Goal: Navigation & Orientation: Find specific page/section

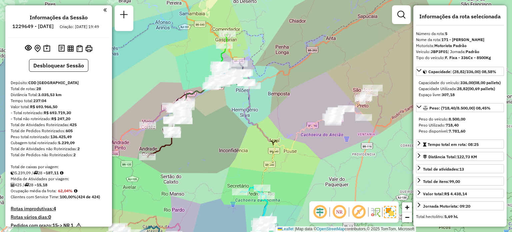
select select "**********"
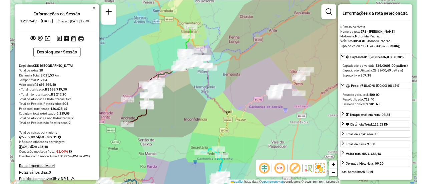
scroll to position [424, 0]
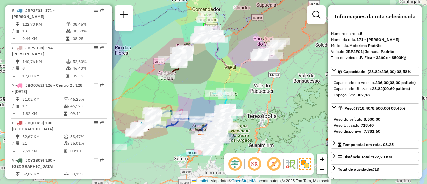
drag, startPoint x: 215, startPoint y: 109, endPoint x: 221, endPoint y: 62, distance: 47.1
click at [221, 62] on icon at bounding box center [215, 85] width 29 height 105
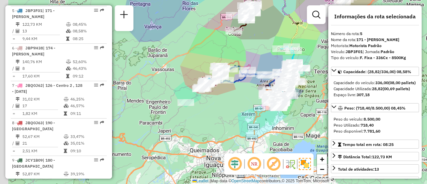
drag, startPoint x: 173, startPoint y: 94, endPoint x: 240, endPoint y: 49, distance: 80.7
click at [240, 49] on div "Janela de atendimento Grade de atendimento Capacidade Transportadoras Veículos …" at bounding box center [213, 92] width 427 height 184
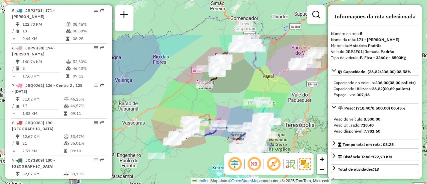
drag, startPoint x: 239, startPoint y: 53, endPoint x: 203, endPoint y: 108, distance: 65.2
click at [203, 108] on div "Janela de atendimento Grade de atendimento Capacidade Transportadoras Veículos …" at bounding box center [213, 92] width 427 height 184
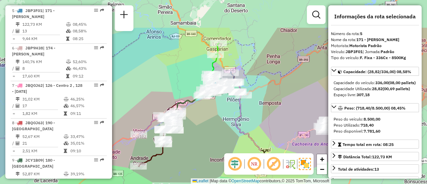
drag, startPoint x: 240, startPoint y: 63, endPoint x: 218, endPoint y: 108, distance: 49.5
click at [217, 111] on div "Rota 5 - Placa JBP3F01 08622434 - JACO DE MELLO Janela de atendimento Grade de …" at bounding box center [213, 92] width 427 height 184
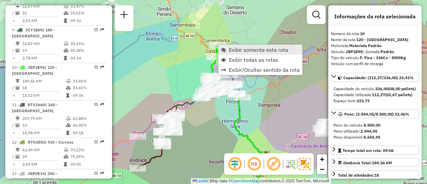
scroll to position [598, 0]
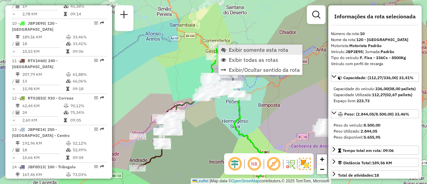
click at [224, 50] on span "Exibir somente esta rota" at bounding box center [223, 49] width 5 height 5
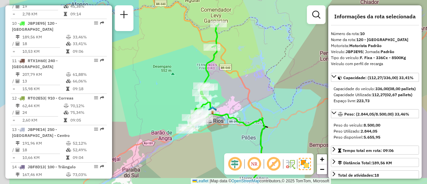
drag, startPoint x: 210, startPoint y: 81, endPoint x: 229, endPoint y: 56, distance: 31.2
click at [229, 56] on div "Janela de atendimento Grade de atendimento Capacidade Transportadoras Veículos …" at bounding box center [213, 92] width 427 height 184
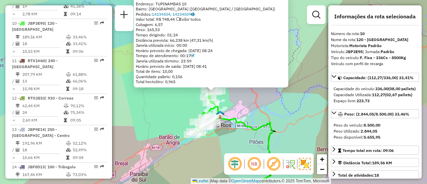
click at [175, 114] on div "08610192 - SOLITA Endereço: [GEOGRAPHIC_DATA] 10 Bairro: [GEOGRAPHIC_DATA] ([GE…" at bounding box center [213, 92] width 427 height 184
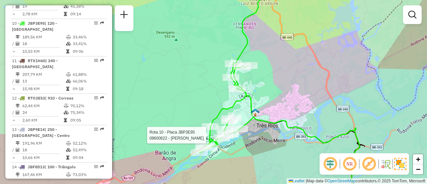
select select "**********"
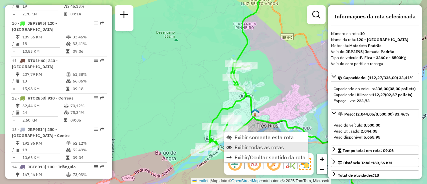
click at [239, 147] on span "Exibir todas as rotas" at bounding box center [258, 146] width 49 height 5
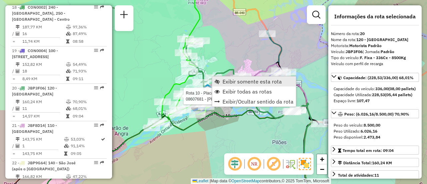
scroll to position [983, 0]
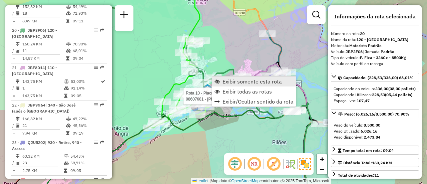
click at [222, 81] on link "Exibir somente esta rota" at bounding box center [254, 81] width 84 height 10
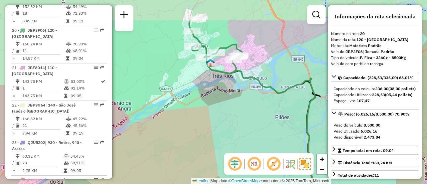
drag, startPoint x: 171, startPoint y: 45, endPoint x: 188, endPoint y: 84, distance: 42.3
click at [188, 84] on div "Janela de atendimento Grade de atendimento Capacidade Transportadoras Veículos …" at bounding box center [213, 92] width 427 height 184
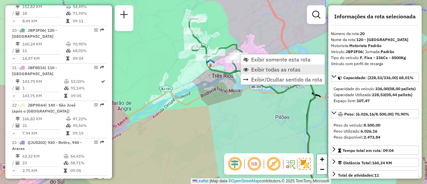
click at [251, 68] on link "Exibir todas as rotas" at bounding box center [283, 69] width 84 height 10
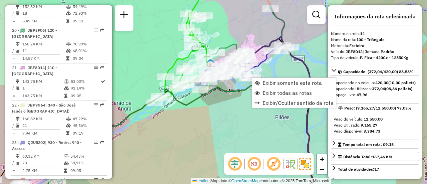
scroll to position [742, 0]
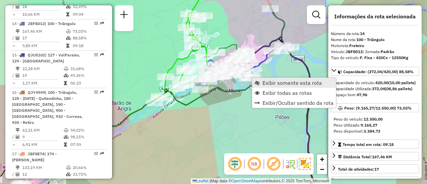
click at [258, 81] on span "Exibir somente esta rota" at bounding box center [257, 82] width 5 height 5
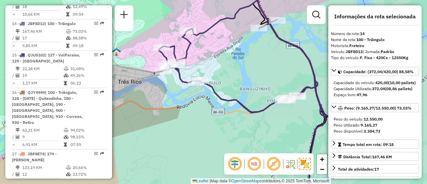
drag, startPoint x: 204, startPoint y: 62, endPoint x: 240, endPoint y: 67, distance: 36.0
click at [240, 67] on div "Janela de atendimento Grade de atendimento Capacidade Transportadoras Veículos …" at bounding box center [213, 92] width 427 height 184
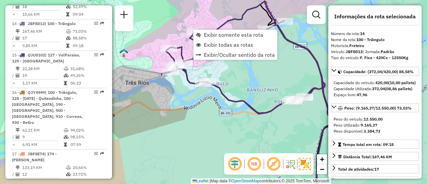
click at [242, 80] on div "Janela de atendimento Grade de atendimento Capacidade Transportadoras Veículos …" at bounding box center [213, 92] width 427 height 184
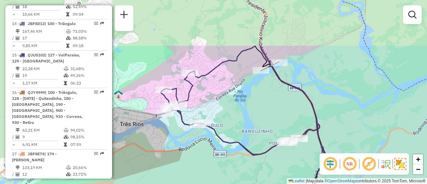
drag, startPoint x: 188, startPoint y: 68, endPoint x: 252, endPoint y: 132, distance: 90.3
click at [252, 132] on div "Janela de atendimento Grade de atendimento Capacidade Transportadoras Veículos …" at bounding box center [213, 92] width 427 height 184
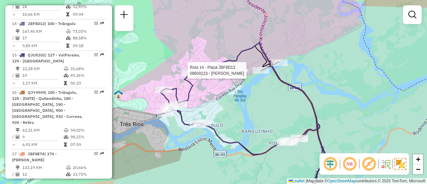
select select "**********"
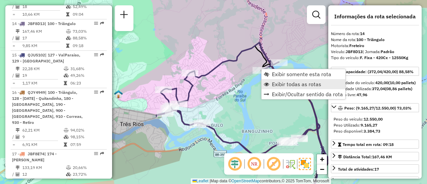
click at [280, 87] on link "Exibir todas as rotas" at bounding box center [304, 84] width 84 height 10
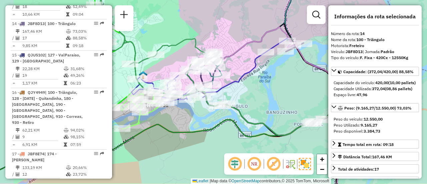
drag, startPoint x: 241, startPoint y: 107, endPoint x: 266, endPoint y: 88, distance: 31.2
click at [266, 88] on div "Janela de atendimento Grade de atendimento Capacidade Transportadoras Veículos …" at bounding box center [213, 92] width 427 height 184
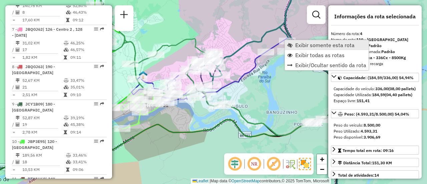
scroll to position [393, 0]
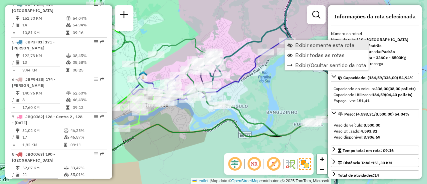
click at [295, 46] on link "Exibir somente esta rota" at bounding box center [327, 45] width 84 height 10
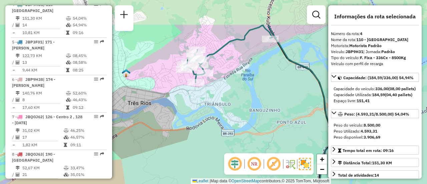
drag, startPoint x: 181, startPoint y: 41, endPoint x: 221, endPoint y: 84, distance: 58.3
click at [221, 84] on div "Janela de atendimento Grade de atendimento Capacidade Transportadoras Veículos …" at bounding box center [213, 92] width 427 height 184
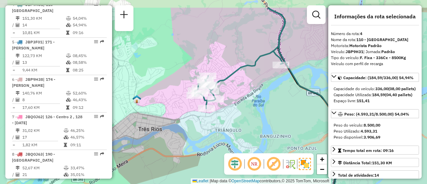
drag, startPoint x: 229, startPoint y: 72, endPoint x: 240, endPoint y: 98, distance: 28.1
click at [240, 98] on div "Janela de atendimento Grade de atendimento Capacidade Transportadoras Veículos …" at bounding box center [213, 92] width 427 height 184
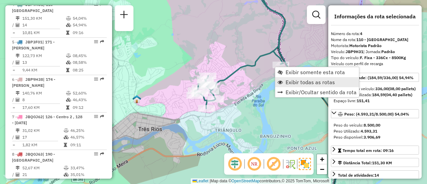
click at [292, 81] on span "Exibir todas as rotas" at bounding box center [310, 81] width 49 height 5
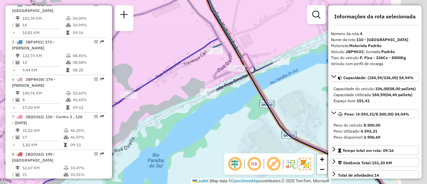
drag, startPoint x: 283, startPoint y: 65, endPoint x: 204, endPoint y: 79, distance: 79.7
click at [205, 80] on icon at bounding box center [157, 97] width 468 height 196
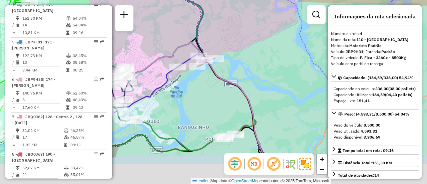
drag, startPoint x: 237, startPoint y: 122, endPoint x: 202, endPoint y: 83, distance: 52.7
click at [202, 83] on div "Janela de atendimento Grade de atendimento Capacidade Transportadoras Veículos …" at bounding box center [213, 92] width 427 height 184
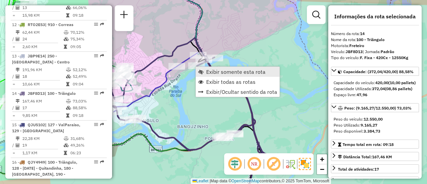
scroll to position [742, 0]
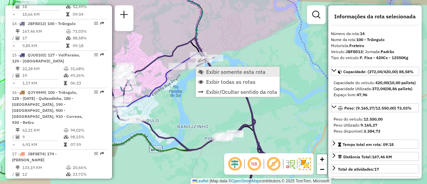
click at [208, 72] on span "Exibir somente esta rota" at bounding box center [235, 71] width 59 height 5
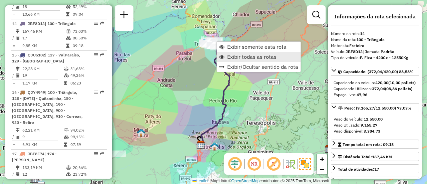
click at [229, 56] on span "Exibir todas as rotas" at bounding box center [251, 56] width 49 height 5
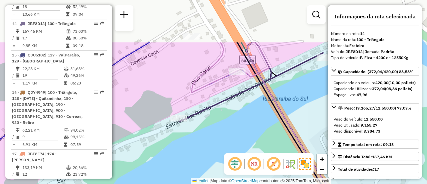
drag, startPoint x: 200, startPoint y: 82, endPoint x: 209, endPoint y: 136, distance: 55.2
click at [209, 136] on div "Janela de atendimento Grade de atendimento Capacidade Transportadoras Veículos …" at bounding box center [213, 92] width 427 height 184
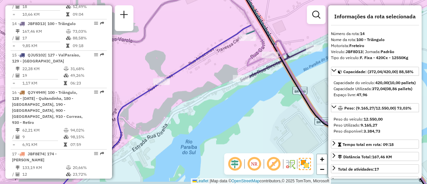
drag, startPoint x: 207, startPoint y: 87, endPoint x: 191, endPoint y: 78, distance: 18.2
click at [192, 78] on div "Janela de atendimento Grade de atendimento Capacidade Transportadoras Veículos …" at bounding box center [213, 92] width 427 height 184
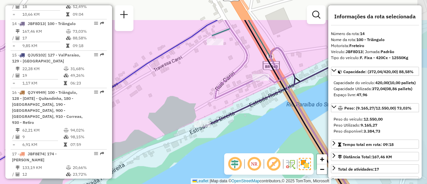
drag, startPoint x: 260, startPoint y: 60, endPoint x: 235, endPoint y: 98, distance: 45.3
click at [235, 98] on div "Janela de atendimento Grade de atendimento Capacidade Transportadoras Veículos …" at bounding box center [213, 92] width 427 height 184
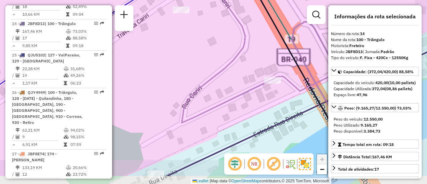
drag, startPoint x: 270, startPoint y: 102, endPoint x: 242, endPoint y: 76, distance: 38.5
click at [242, 76] on div "Janela de atendimento Grade de atendimento Capacidade Transportadoras Veículos …" at bounding box center [213, 92] width 427 height 184
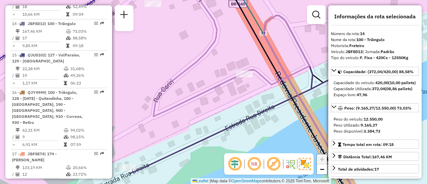
drag, startPoint x: 242, startPoint y: 76, endPoint x: 213, endPoint y: 69, distance: 29.8
click at [213, 69] on div "Janela de atendimento Grade de atendimento Capacidade Transportadoras Veículos …" at bounding box center [213, 92] width 427 height 184
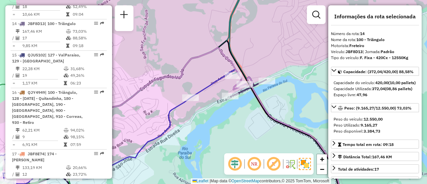
drag, startPoint x: 240, startPoint y: 113, endPoint x: 272, endPoint y: 98, distance: 35.2
click at [284, 98] on div "Janela de atendimento Grade de atendimento Capacidade Transportadoras Veículos …" at bounding box center [213, 92] width 427 height 184
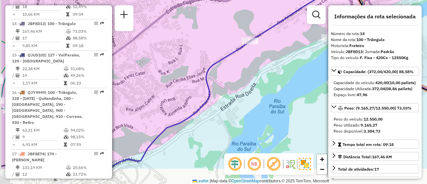
drag, startPoint x: 206, startPoint y: 119, endPoint x: 265, endPoint y: 63, distance: 81.6
click at [267, 62] on div "Janela de atendimento Grade de atendimento Capacidade Transportadoras Veículos …" at bounding box center [213, 92] width 427 height 184
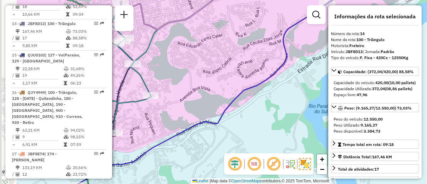
drag, startPoint x: 226, startPoint y: 78, endPoint x: 230, endPoint y: 76, distance: 4.2
click at [230, 76] on div "Janela de atendimento Grade de atendimento Capacidade Transportadoras Veículos …" at bounding box center [213, 92] width 427 height 184
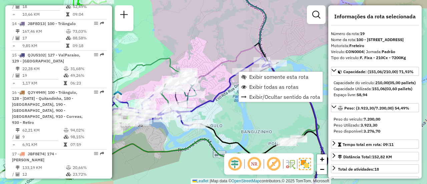
scroll to position [940, 0]
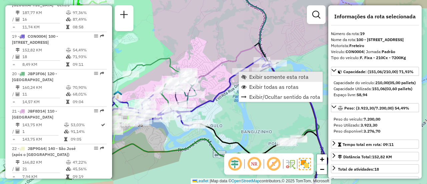
click at [248, 80] on link "Exibir somente esta rota" at bounding box center [281, 77] width 84 height 10
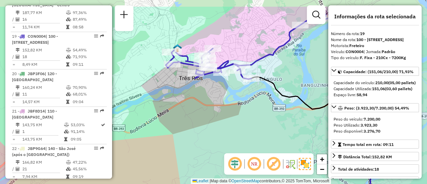
drag, startPoint x: 235, startPoint y: 69, endPoint x: 202, endPoint y: 94, distance: 41.2
click at [202, 94] on div "Janela de atendimento Grade de atendimento Capacidade Transportadoras Veículos …" at bounding box center [213, 92] width 427 height 184
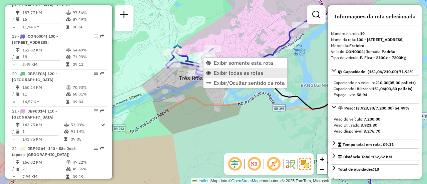
click at [223, 73] on span "Exibir todas as rotas" at bounding box center [238, 72] width 49 height 5
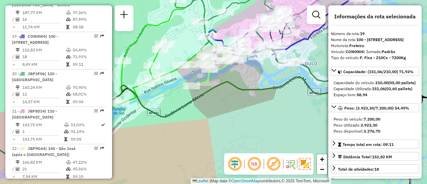
drag, startPoint x: 190, startPoint y: 98, endPoint x: 225, endPoint y: 82, distance: 39.0
click at [225, 82] on icon at bounding box center [206, 125] width 429 height 124
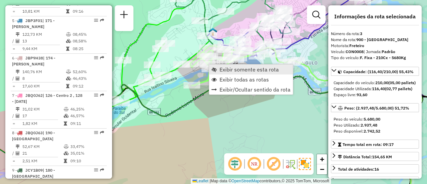
scroll to position [356, 0]
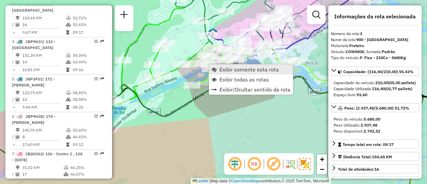
click at [217, 70] on link "Exibir somente esta rota" at bounding box center [251, 69] width 84 height 10
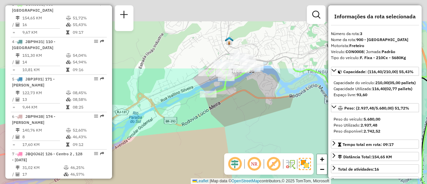
drag, startPoint x: 233, startPoint y: 42, endPoint x: 195, endPoint y: 127, distance: 93.8
click at [197, 129] on div "Janela de atendimento Grade de atendimento Capacidade Transportadoras Veículos …" at bounding box center [213, 92] width 427 height 184
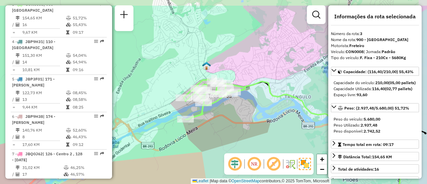
drag, startPoint x: 210, startPoint y: 103, endPoint x: 197, endPoint y: 114, distance: 17.3
click at [197, 114] on icon at bounding box center [214, 99] width 62 height 40
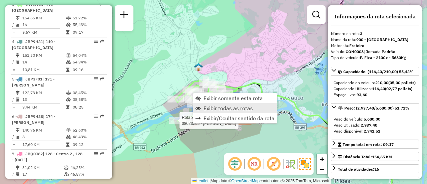
click at [209, 107] on span "Exibir todas as rotas" at bounding box center [227, 107] width 49 height 5
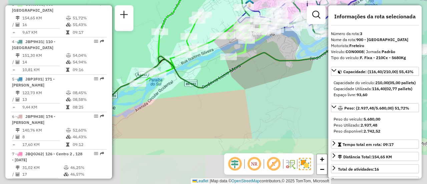
drag, startPoint x: 170, startPoint y: 148, endPoint x: 231, endPoint y: 71, distance: 98.6
click at [230, 71] on div "Janela de atendimento Grade de atendimento Capacidade Transportadoras Veículos …" at bounding box center [213, 92] width 427 height 184
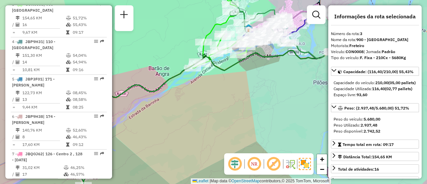
drag, startPoint x: 186, startPoint y: 114, endPoint x: 242, endPoint y: 62, distance: 76.2
click at [242, 62] on div "Janela de atendimento Grade de atendimento Capacidade Transportadoras Veículos …" at bounding box center [213, 92] width 427 height 184
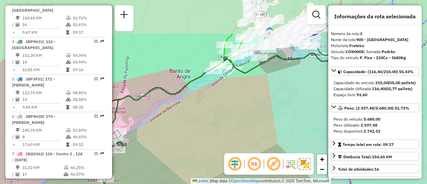
drag, startPoint x: 180, startPoint y: 100, endPoint x: 253, endPoint y: 71, distance: 77.6
click at [148, 149] on div "Janela de atendimento Grade de atendimento Capacidade Transportadoras Veículos …" at bounding box center [213, 92] width 427 height 184
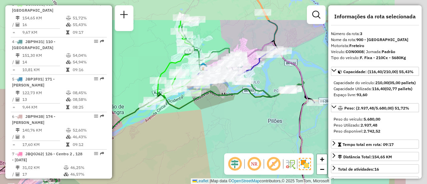
drag, startPoint x: 244, startPoint y: 82, endPoint x: 171, endPoint y: 120, distance: 82.1
click at [171, 120] on div "Rota 18 - Placa CON0002 08626682 - [PERSON_NAME] Janela de atendimento Grade de…" at bounding box center [213, 92] width 427 height 184
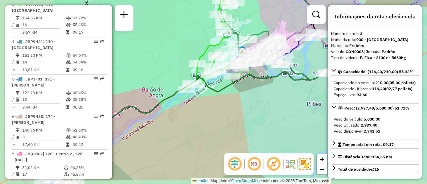
drag, startPoint x: 209, startPoint y: 127, endPoint x: 224, endPoint y: 114, distance: 20.3
click at [261, 102] on div "Rota 18 - Placa CON0002 08626682 - [PERSON_NAME] Janela de atendimento Grade de…" at bounding box center [213, 92] width 427 height 184
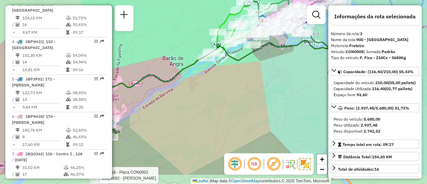
drag, startPoint x: 225, startPoint y: 101, endPoint x: 269, endPoint y: 73, distance: 52.4
click at [268, 72] on div "Rota 18 - Placa CON0002 08626682 - [PERSON_NAME] Janela de atendimento Grade de…" at bounding box center [213, 92] width 427 height 184
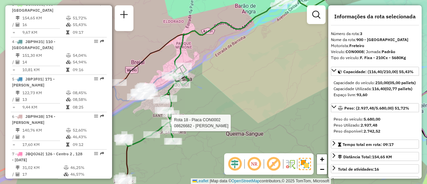
drag, startPoint x: 190, startPoint y: 105, endPoint x: 217, endPoint y: 61, distance: 51.5
click at [218, 62] on div "Rota 18 - Placa CON0002 08626682 - [PERSON_NAME] Janela de atendimento Grade de…" at bounding box center [213, 92] width 427 height 184
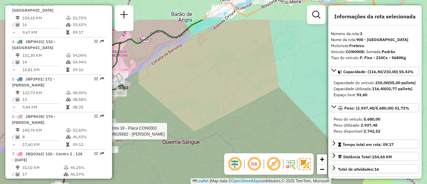
drag, startPoint x: 262, startPoint y: 79, endPoint x: 201, endPoint y: 106, distance: 66.6
click at [202, 106] on div "Rota 18 - Placa CON0002 08626682 - [PERSON_NAME] Janela de atendimento Grade de…" at bounding box center [213, 92] width 427 height 184
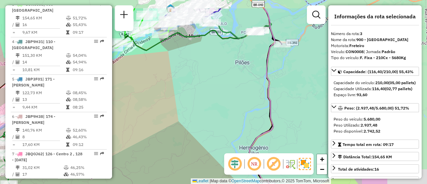
drag, startPoint x: 223, startPoint y: 77, endPoint x: 178, endPoint y: 89, distance: 46.7
click at [170, 92] on div "Rota 18 - Placa CON0002 08626682 - [PERSON_NAME] Janela de atendimento Grade de…" at bounding box center [213, 92] width 427 height 184
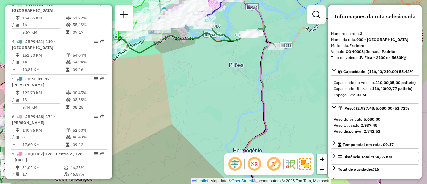
drag, startPoint x: 250, startPoint y: 79, endPoint x: 208, endPoint y: 79, distance: 41.0
click at [199, 86] on div "Rota 18 - Placa CON0002 08626682 - [PERSON_NAME] Janela de atendimento Grade de…" at bounding box center [213, 92] width 427 height 184
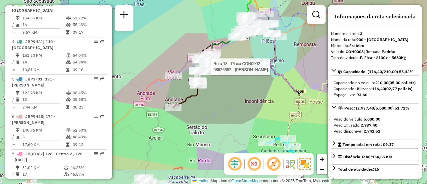
drag, startPoint x: 196, startPoint y: 85, endPoint x: 242, endPoint y: 55, distance: 53.9
click at [254, 51] on div "Rota 18 - Placa CON0002 08626682 - [PERSON_NAME] Janela de atendimento Grade de…" at bounding box center [213, 92] width 427 height 184
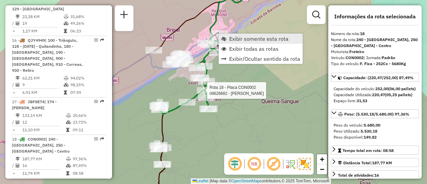
scroll to position [903, 0]
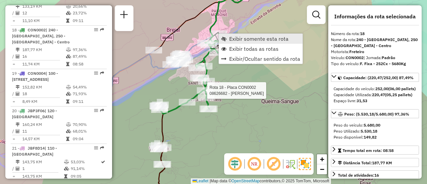
click at [227, 39] on link "Exibir somente esta rota" at bounding box center [261, 39] width 84 height 10
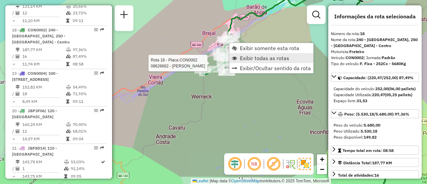
click at [249, 59] on span "Exibir todas as rotas" at bounding box center [264, 57] width 49 height 5
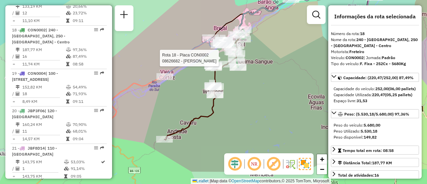
drag, startPoint x: 240, startPoint y: 98, endPoint x: 250, endPoint y: 93, distance: 11.5
click at [250, 93] on div "Rota 18 - Placa CON0002 08626682 - [PERSON_NAME] Janela de atendimento Grade de…" at bounding box center [213, 92] width 427 height 184
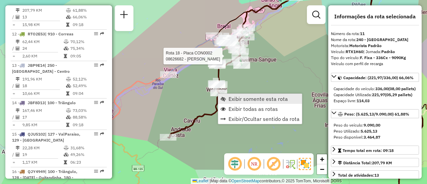
scroll to position [636, 0]
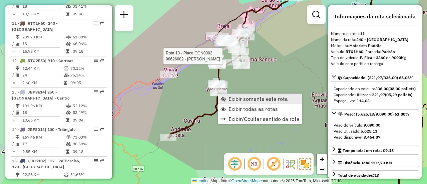
click at [226, 96] on link "Exibir somente esta rota" at bounding box center [260, 99] width 84 height 10
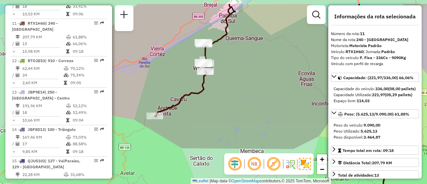
drag, startPoint x: 234, startPoint y: 69, endPoint x: 245, endPoint y: 85, distance: 19.0
click at [245, 85] on div "Janela de atendimento Grade de atendimento Capacidade Transportadoras Veículos …" at bounding box center [213, 92] width 427 height 184
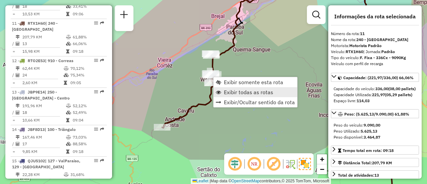
click at [224, 89] on span "Exibir todas as rotas" at bounding box center [248, 91] width 49 height 5
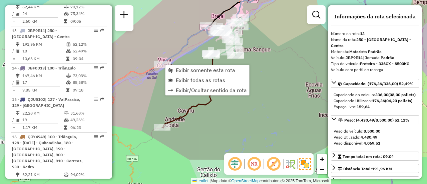
scroll to position [704, 0]
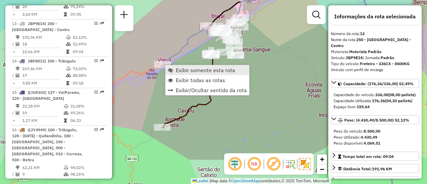
click at [178, 70] on span "Exibir somente esta rota" at bounding box center [205, 69] width 59 height 5
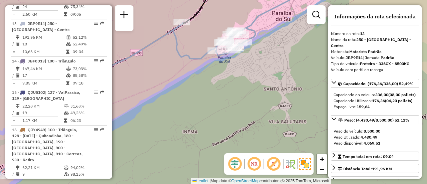
drag, startPoint x: 246, startPoint y: 50, endPoint x: 240, endPoint y: 80, distance: 30.5
click at [240, 80] on div "Janela de atendimento Grade de atendimento Capacidade Transportadoras Veículos …" at bounding box center [213, 92] width 427 height 184
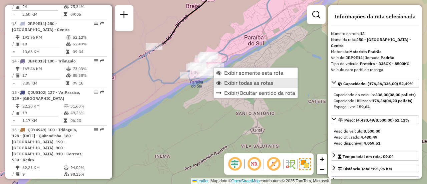
click at [236, 85] on span "Exibir todas as rotas" at bounding box center [248, 82] width 49 height 5
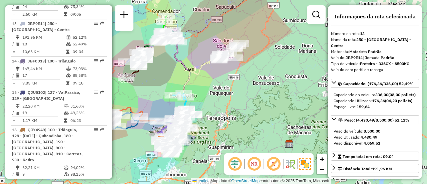
drag, startPoint x: 249, startPoint y: 98, endPoint x: 149, endPoint y: 88, distance: 99.6
click at [149, 88] on div "Janela de atendimento Grade de atendimento Capacidade Transportadoras Veículos …" at bounding box center [213, 92] width 427 height 184
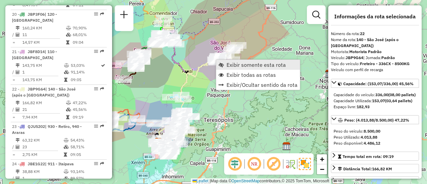
scroll to position [1051, 0]
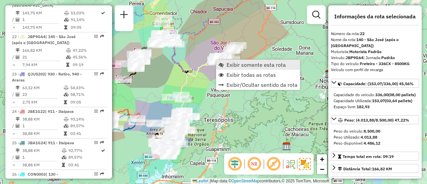
click at [226, 65] on span "Exibir somente esta rota" at bounding box center [255, 64] width 59 height 5
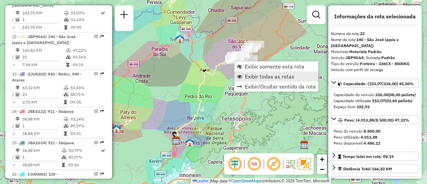
click at [246, 76] on span "Exibir todas as rotas" at bounding box center [269, 76] width 49 height 5
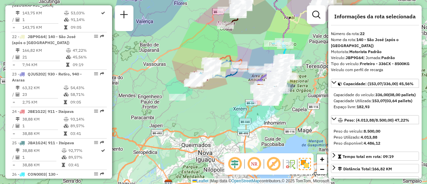
drag, startPoint x: 169, startPoint y: 98, endPoint x: 259, endPoint y: 39, distance: 107.3
click at [259, 39] on div "Rota 22 - Placa JBP9G64 08620269 - BAR DO CHIQUINHO LTD Janela de atendimento G…" at bounding box center [213, 92] width 427 height 184
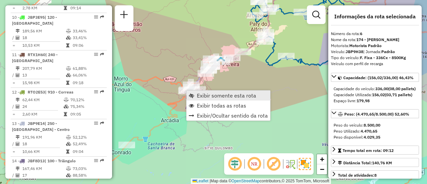
scroll to position [456, 0]
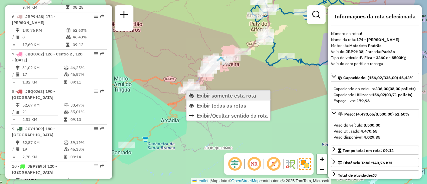
click at [193, 93] on span "Exibir somente esta rota" at bounding box center [191, 95] width 5 height 5
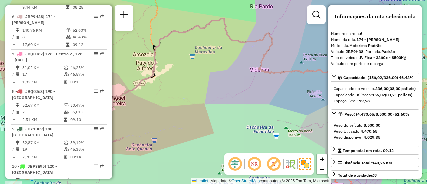
drag, startPoint x: 196, startPoint y: 87, endPoint x: 275, endPoint y: 62, distance: 82.5
click at [280, 59] on div "Janela de atendimento Grade de atendimento Capacidade Transportadoras Veículos …" at bounding box center [213, 92] width 427 height 184
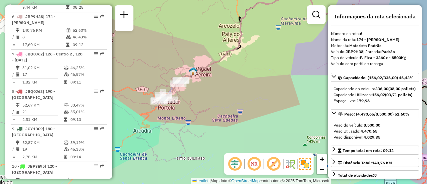
drag, startPoint x: 229, startPoint y: 84, endPoint x: 278, endPoint y: 65, distance: 52.0
click at [278, 65] on div "Janela de atendimento Grade de atendimento Capacidade Transportadoras Veículos …" at bounding box center [213, 92] width 427 height 184
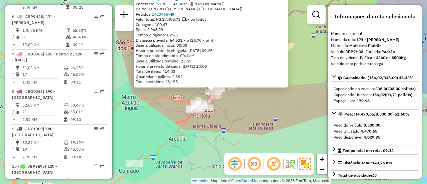
drag, startPoint x: 180, startPoint y: 34, endPoint x: 169, endPoint y: 34, distance: 11.4
click at [169, 34] on div "Tempo dirigindo: 02:25" at bounding box center [211, 34] width 150 height 5
click at [234, 108] on div "08611100 - [PERSON_NAME]: [STREET_ADDRESS] Pedidos: 14234667 Valor total: R$ 17…" at bounding box center [213, 92] width 427 height 184
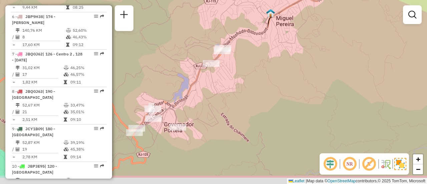
drag, startPoint x: 216, startPoint y: 86, endPoint x: 225, endPoint y: 74, distance: 14.6
click at [224, 74] on div "Janela de atendimento Grade de atendimento Capacidade Transportadoras Veículos …" at bounding box center [213, 92] width 427 height 184
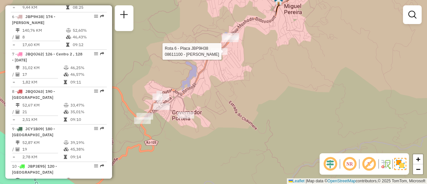
select select "**********"
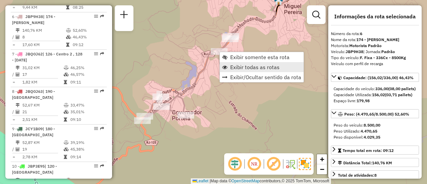
click at [236, 68] on span "Exibir todas as rotas" at bounding box center [254, 66] width 49 height 5
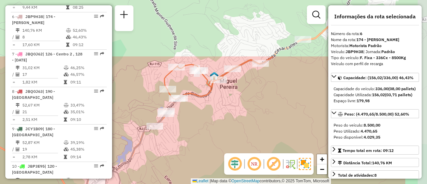
drag, startPoint x: 257, startPoint y: 55, endPoint x: 195, endPoint y: 125, distance: 92.9
click at [195, 125] on div "Janela de atendimento Grade de atendimento Capacidade Transportadoras Veículos …" at bounding box center [213, 92] width 427 height 184
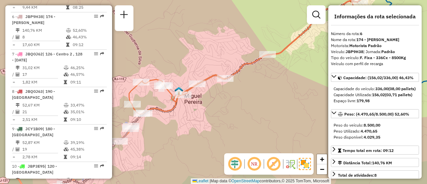
drag, startPoint x: 245, startPoint y: 96, endPoint x: 209, endPoint y: 111, distance: 39.0
click at [209, 111] on div "Janela de atendimento Grade de atendimento Capacidade Transportadoras Veículos …" at bounding box center [213, 92] width 427 height 184
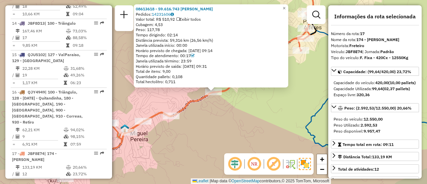
scroll to position [865, 0]
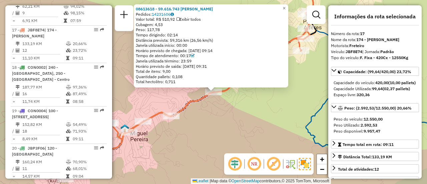
click at [238, 112] on div "08613618 - 59.616.743 [PERSON_NAME] Pedidos: 14231606 Valor total: R$ 510,92 Ex…" at bounding box center [213, 92] width 427 height 184
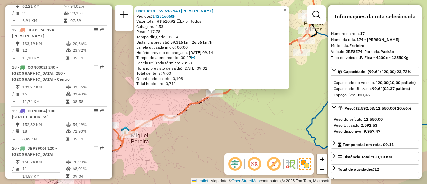
click at [229, 111] on div "08613618 - 59.616.743 [PERSON_NAME] Pedidos: 14231606 Valor total: R$ 510,92 Ex…" at bounding box center [213, 92] width 427 height 184
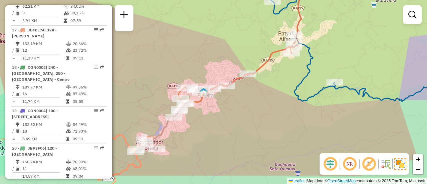
drag, startPoint x: 219, startPoint y: 114, endPoint x: 253, endPoint y: 87, distance: 43.4
click at [253, 87] on div "Janela de atendimento Grade de atendimento Capacidade Transportadoras Veículos …" at bounding box center [213, 92] width 427 height 184
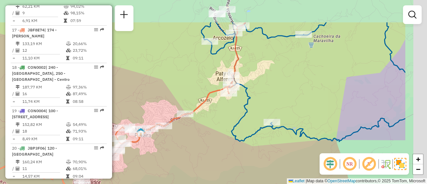
drag, startPoint x: 279, startPoint y: 69, endPoint x: 203, endPoint y: 109, distance: 85.2
click at [200, 117] on div "Janela de atendimento Grade de atendimento Capacidade Transportadoras Veículos …" at bounding box center [213, 92] width 427 height 184
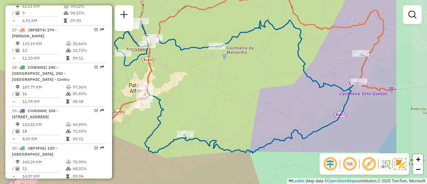
drag, startPoint x: 269, startPoint y: 88, endPoint x: 208, endPoint y: 86, distance: 60.8
click at [208, 86] on div "Janela de atendimento Grade de atendimento Capacidade Transportadoras Veículos …" at bounding box center [213, 92] width 427 height 184
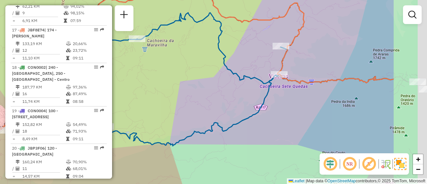
drag, startPoint x: 260, startPoint y: 99, endPoint x: 191, endPoint y: 100, distance: 68.7
click at [191, 100] on div "Janela de atendimento Grade de atendimento Capacidade Transportadoras Veículos …" at bounding box center [213, 92] width 427 height 184
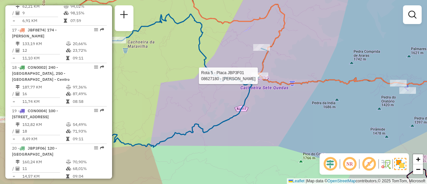
select select "**********"
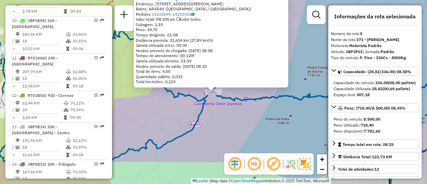
scroll to position [424, 0]
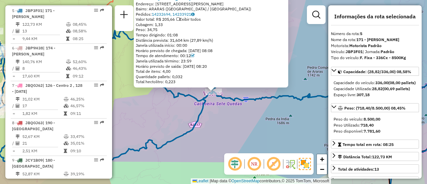
click at [217, 104] on div "08627180 - GALPAO CAIPIRA Endereço: Almirante [PERSON_NAME] 8320 Bairro: [GEOGR…" at bounding box center [213, 92] width 427 height 184
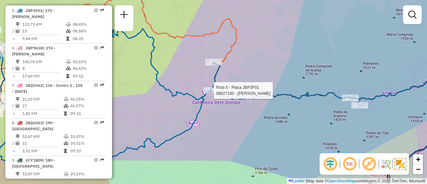
select select "**********"
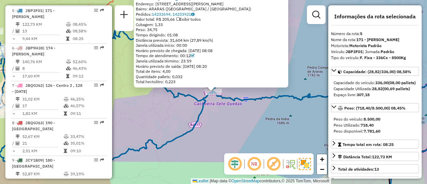
click at [217, 114] on div "08627180 - GALPAO CAIPIRA Endereço: Almirante [PERSON_NAME] 8320 Bairro: [GEOGR…" at bounding box center [213, 92] width 427 height 184
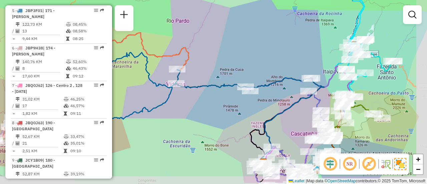
drag, startPoint x: 225, startPoint y: 115, endPoint x: 183, endPoint y: 93, distance: 48.0
click at [183, 93] on div "Janela de atendimento Grade de atendimento Capacidade Transportadoras Veículos …" at bounding box center [213, 92] width 427 height 184
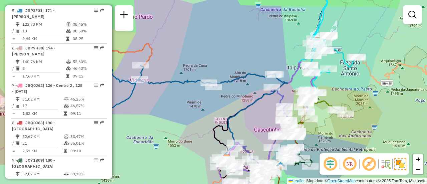
drag, startPoint x: 237, startPoint y: 105, endPoint x: 197, endPoint y: 102, distance: 40.1
click at [197, 103] on div "Janela de atendimento Grade de atendimento Capacidade Transportadoras Veículos …" at bounding box center [213, 92] width 427 height 184
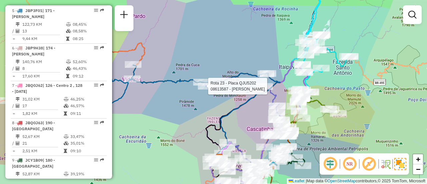
select select "**********"
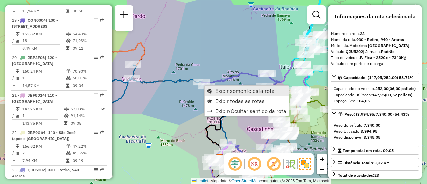
scroll to position [1089, 0]
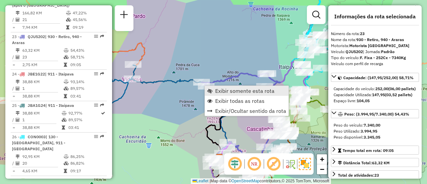
click at [214, 91] on link "Exibir somente esta rota" at bounding box center [247, 91] width 84 height 10
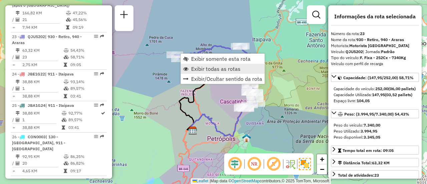
click at [196, 68] on span "Exibir todas as rotas" at bounding box center [215, 68] width 49 height 5
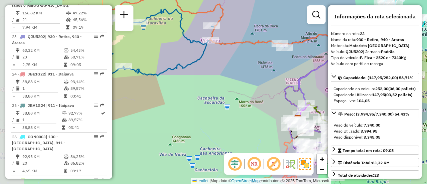
drag, startPoint x: 151, startPoint y: 84, endPoint x: 251, endPoint y: 72, distance: 100.5
click at [257, 72] on div "Janela de atendimento Grade de atendimento Capacidade Transportadoras Veículos …" at bounding box center [213, 92] width 427 height 184
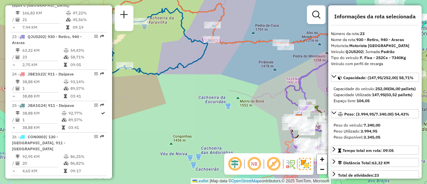
drag, startPoint x: 281, startPoint y: 77, endPoint x: 247, endPoint y: 73, distance: 34.3
click at [285, 73] on div "Janela de atendimento Grade de atendimento Capacidade Transportadoras Veículos …" at bounding box center [213, 92] width 427 height 184
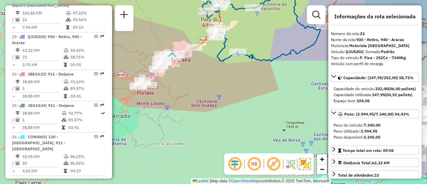
drag, startPoint x: 191, startPoint y: 92, endPoint x: 243, endPoint y: 70, distance: 56.5
click at [267, 71] on div "Janela de atendimento Grade de atendimento Capacidade Transportadoras Veículos …" at bounding box center [213, 92] width 427 height 184
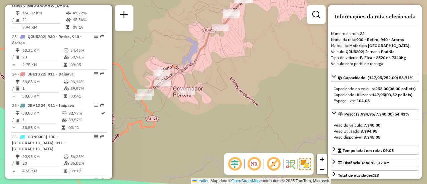
drag, startPoint x: 224, startPoint y: 50, endPoint x: 208, endPoint y: 76, distance: 30.7
click at [208, 76] on div "Janela de atendimento Grade de atendimento Capacidade Transportadoras Veículos …" at bounding box center [213, 92] width 427 height 184
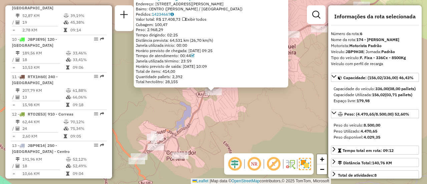
scroll to position [456, 0]
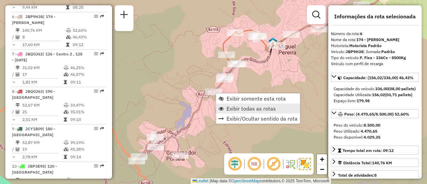
click at [225, 108] on link "Exibir todas as rotas" at bounding box center [258, 108] width 84 height 10
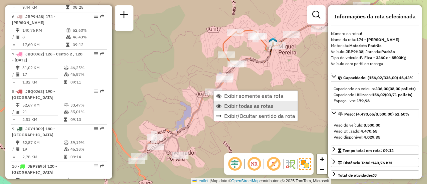
click at [226, 104] on span "Exibir todas as rotas" at bounding box center [248, 105] width 49 height 5
click at [234, 106] on span "Exibir todas as rotas" at bounding box center [250, 106] width 49 height 5
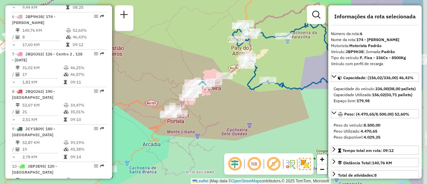
drag, startPoint x: 246, startPoint y: 98, endPoint x: 177, endPoint y: 105, distance: 68.4
click at [177, 105] on div "Janela de atendimento Grade de atendimento Capacidade Transportadoras Veículos …" at bounding box center [213, 92] width 427 height 184
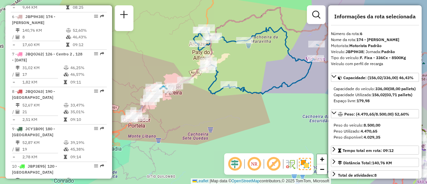
drag, startPoint x: 254, startPoint y: 96, endPoint x: 140, endPoint y: 106, distance: 114.5
click at [140, 106] on div "Janela de atendimento Grade de atendimento Capacidade Transportadoras Veículos …" at bounding box center [213, 92] width 427 height 184
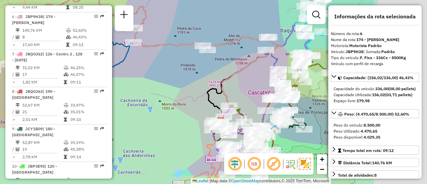
drag, startPoint x: 198, startPoint y: 95, endPoint x: 125, endPoint y: 70, distance: 77.0
click at [121, 68] on div "Janela de atendimento Grade de atendimento Capacidade Transportadoras Veículos …" at bounding box center [213, 92] width 427 height 184
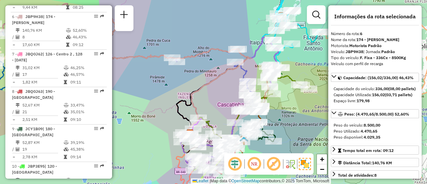
drag, startPoint x: 185, startPoint y: 79, endPoint x: 155, endPoint y: 92, distance: 32.9
click at [155, 92] on div "Janela de atendimento Grade de atendimento Capacidade Transportadoras Veículos …" at bounding box center [213, 92] width 427 height 184
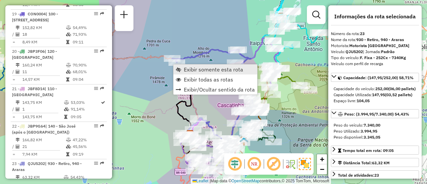
scroll to position [1089, 0]
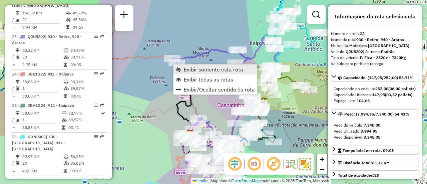
click at [185, 72] on span "Exibir somente esta rota" at bounding box center [213, 69] width 59 height 5
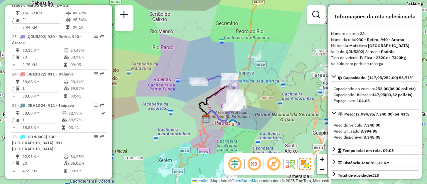
drag, startPoint x: 198, startPoint y: 84, endPoint x: 177, endPoint y: 92, distance: 22.5
click at [177, 91] on div "Janela de atendimento Grade de atendimento Capacidade Transportadoras Veículos …" at bounding box center [213, 92] width 427 height 184
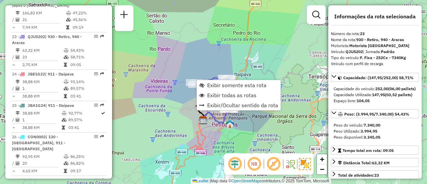
click at [241, 119] on div "Janela de atendimento Grade de atendimento Capacidade Transportadoras Veículos …" at bounding box center [213, 92] width 427 height 184
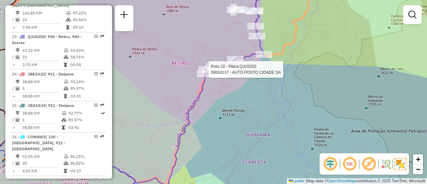
select select "**********"
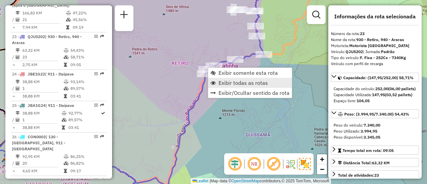
click at [239, 83] on span "Exibir todas as rotas" at bounding box center [242, 82] width 49 height 5
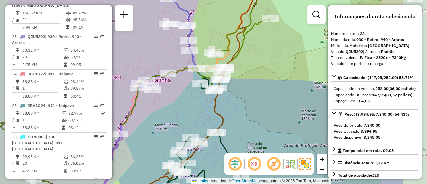
drag, startPoint x: 180, startPoint y: 107, endPoint x: 188, endPoint y: 100, distance: 11.1
click at [175, 108] on div "Janela de atendimento Grade de atendimento Capacidade Transportadoras Veículos …" at bounding box center [213, 92] width 427 height 184
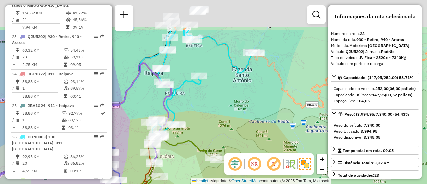
drag, startPoint x: 216, startPoint y: 71, endPoint x: 184, endPoint y: 123, distance: 61.1
click at [184, 123] on div "Rota 12 - Placa RTO2E53 08605457 - VALTAIR MUNIZ CARVAL Janela de atendimento G…" at bounding box center [213, 92] width 427 height 184
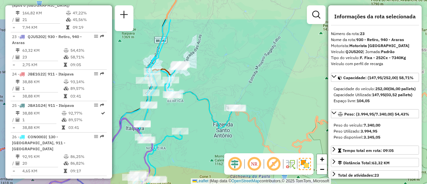
drag, startPoint x: 215, startPoint y: 79, endPoint x: 216, endPoint y: 130, distance: 50.7
click at [218, 139] on div "Rota 12 - Placa RTO2E53 08605457 - VALTAIR MUNIZ CARVAL Janela de atendimento G…" at bounding box center [213, 92] width 427 height 184
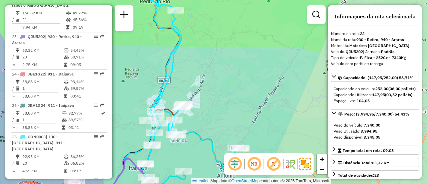
drag, startPoint x: 240, startPoint y: 103, endPoint x: 244, endPoint y: 119, distance: 16.7
click at [244, 119] on div "Rota 12 - Placa RTO2E53 08605457 - VALTAIR MUNIZ CARVAL Janela de atendimento G…" at bounding box center [213, 92] width 427 height 184
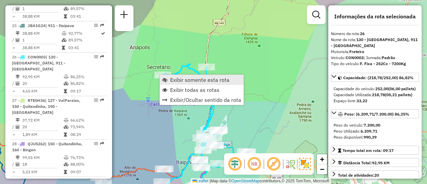
scroll to position [1188, 0]
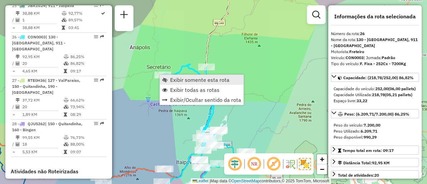
click at [174, 80] on span "Exibir somente esta rota" at bounding box center [199, 79] width 59 height 5
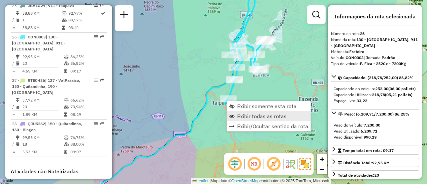
click at [243, 114] on span "Exibir todas as rotas" at bounding box center [261, 115] width 49 height 5
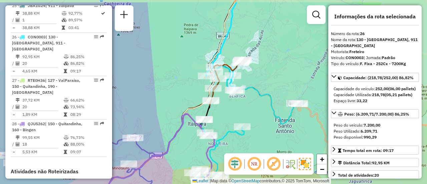
drag, startPoint x: 229, startPoint y: 115, endPoint x: 201, endPoint y: 120, distance: 28.9
click at [201, 122] on div "Janela de atendimento Grade de atendimento Capacidade Transportadoras Veículos …" at bounding box center [213, 92] width 427 height 184
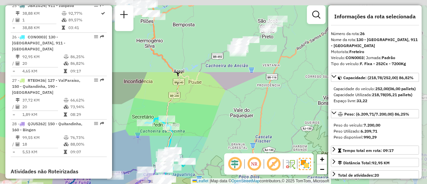
drag, startPoint x: 256, startPoint y: 49, endPoint x: 182, endPoint y: 128, distance: 107.6
click at [179, 149] on div "Janela de atendimento Grade de atendimento Capacidade Transportadoras Veículos …" at bounding box center [213, 92] width 427 height 184
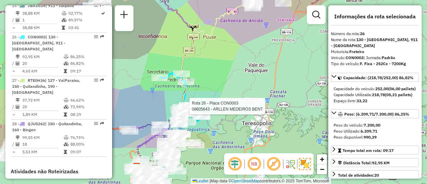
drag, startPoint x: 183, startPoint y: 136, endPoint x: 213, endPoint y: 59, distance: 82.7
click at [212, 60] on div "Rota 26 - Placa CON0003 08605643 - ARLLEN MEDEIROS BENT Janela de atendimento G…" at bounding box center [213, 92] width 427 height 184
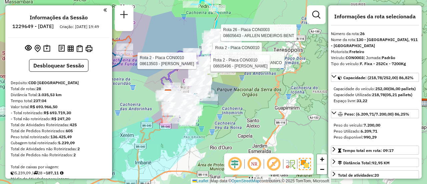
select select "**********"
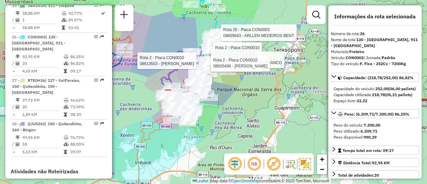
click at [252, 104] on div "Rota 26 - Placa CON0003 08605643 - ARLLEN MEDEIROS BENT Rota 2 - Placa CON0010 …" at bounding box center [213, 92] width 427 height 184
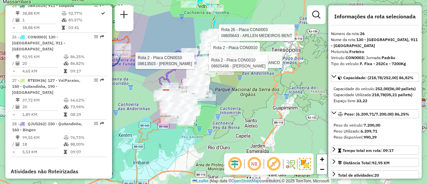
click at [236, 88] on div "Rota 26 - Placa CON0003 08605643 - ARLLEN MEDEIROS BENT Rota 2 - Placa CON0010 …" at bounding box center [213, 92] width 427 height 184
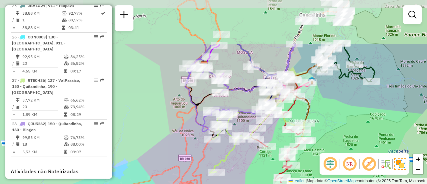
drag, startPoint x: 190, startPoint y: 118, endPoint x: 231, endPoint y: 177, distance: 72.8
click at [231, 177] on div "Janela de atendimento Grade de atendimento Capacidade Transportadoras Veículos …" at bounding box center [213, 92] width 427 height 184
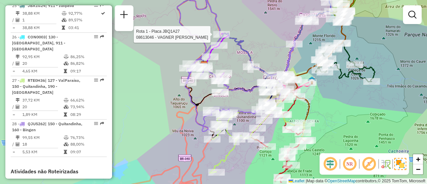
select select "**********"
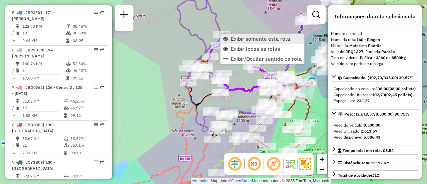
scroll to position [287, 0]
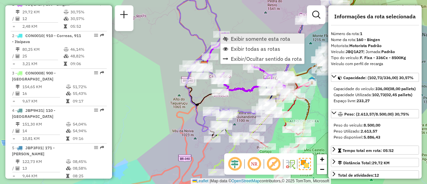
click at [229, 38] on link "Exibir somente esta rota" at bounding box center [262, 39] width 84 height 10
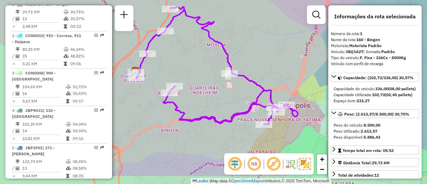
drag, startPoint x: 198, startPoint y: 98, endPoint x: 201, endPoint y: 73, distance: 25.2
click at [201, 73] on div "Janela de atendimento Grade de atendimento Capacidade Transportadoras Veículos …" at bounding box center [213, 92] width 427 height 184
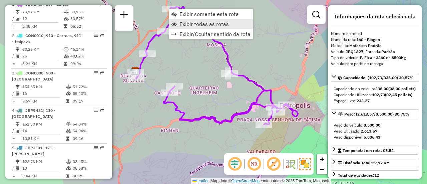
click at [188, 24] on span "Exibir todas as rotas" at bounding box center [203, 23] width 49 height 5
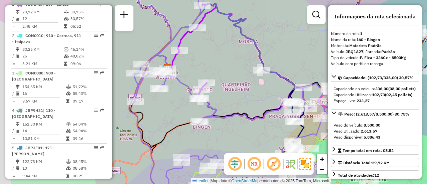
drag, startPoint x: 191, startPoint y: 64, endPoint x: 214, endPoint y: 67, distance: 22.6
click at [224, 57] on div "Janela de atendimento Grade de atendimento Capacidade Transportadoras Veículos …" at bounding box center [213, 92] width 427 height 184
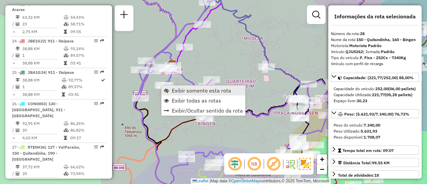
scroll to position [1249, 0]
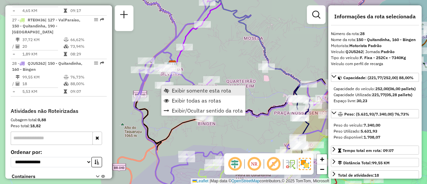
click at [174, 92] on span "Exibir somente esta rota" at bounding box center [201, 90] width 59 height 5
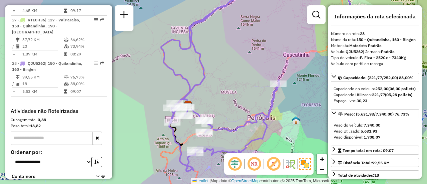
drag, startPoint x: 183, startPoint y: 134, endPoint x: 160, endPoint y: 105, distance: 37.0
click at [160, 105] on div "Janela de atendimento Grade de atendimento Capacidade Transportadoras Veículos …" at bounding box center [213, 92] width 427 height 184
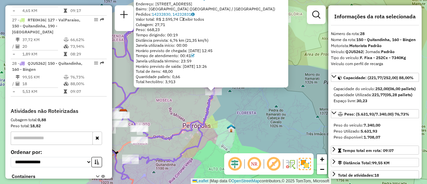
drag, startPoint x: 240, startPoint y: 119, endPoint x: 236, endPoint y: 121, distance: 4.2
click at [239, 119] on div "08603352 - BAR E LANCHONETE ESQ Endereço: AV BARAO DO RIO BRANCO 1843 Bairro: C…" at bounding box center [213, 92] width 427 height 184
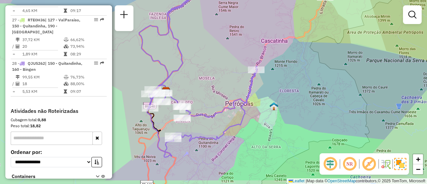
drag, startPoint x: 186, startPoint y: 115, endPoint x: 232, endPoint y: 90, distance: 51.9
click at [232, 90] on div "Janela de atendimento Grade de atendimento Capacidade Transportadoras Veículos …" at bounding box center [213, 92] width 427 height 184
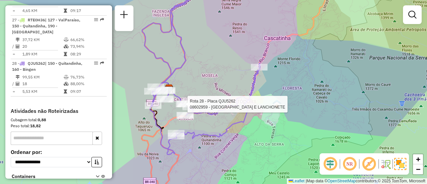
select select "**********"
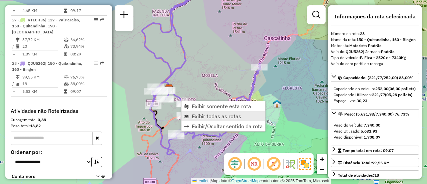
click at [193, 116] on span "Exibir todas as rotas" at bounding box center [216, 115] width 49 height 5
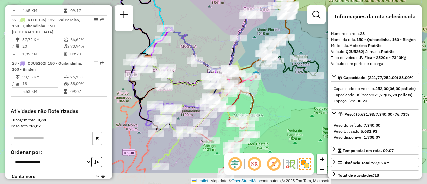
drag, startPoint x: 208, startPoint y: 130, endPoint x: 187, endPoint y: 101, distance: 35.8
click at [187, 101] on div "Janela de atendimento Grade de atendimento Capacidade Transportadoras Veículos …" at bounding box center [213, 92] width 427 height 184
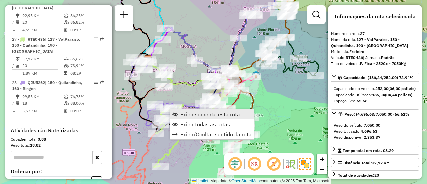
scroll to position [1226, 0]
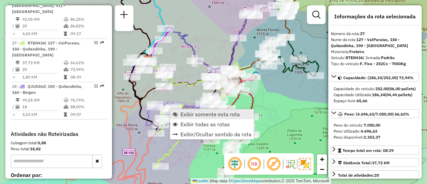
click at [176, 113] on span "Exibir somente esta rota" at bounding box center [174, 113] width 5 height 5
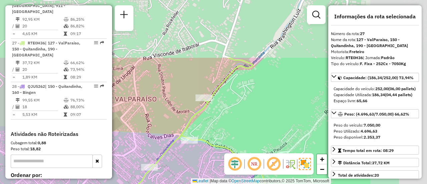
drag, startPoint x: 211, startPoint y: 86, endPoint x: 177, endPoint y: 121, distance: 48.1
click at [177, 121] on div "Janela de atendimento Grade de atendimento Capacidade Transportadoras Veículos …" at bounding box center [213, 92] width 427 height 184
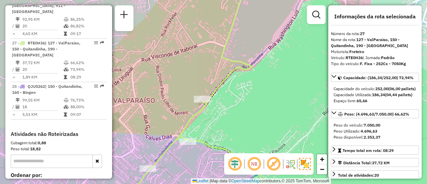
drag, startPoint x: 223, startPoint y: 108, endPoint x: 265, endPoint y: 14, distance: 103.0
click at [264, 14] on div "Janela de atendimento Grade de atendimento Capacidade Transportadoras Veículos …" at bounding box center [213, 92] width 427 height 184
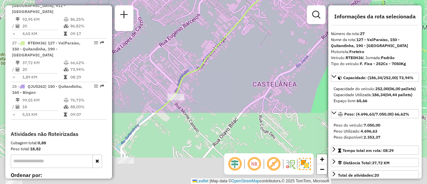
drag, startPoint x: 253, startPoint y: 39, endPoint x: 270, endPoint y: 28, distance: 20.1
click at [270, 22] on div "Janela de atendimento Grade de atendimento Capacidade Transportadoras Veículos …" at bounding box center [213, 92] width 427 height 184
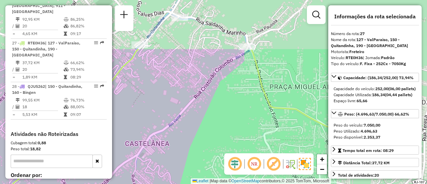
drag, startPoint x: 308, startPoint y: 57, endPoint x: 153, endPoint y: 112, distance: 163.5
click at [160, 117] on div "Janela de atendimento Grade de atendimento Capacidade Transportadoras Veículos …" at bounding box center [213, 92] width 427 height 184
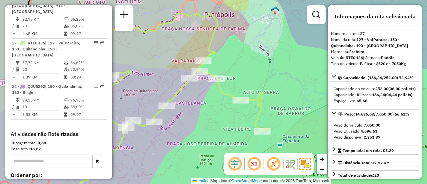
drag, startPoint x: 237, startPoint y: 114, endPoint x: 227, endPoint y: 80, distance: 36.1
click at [228, 81] on div "Janela de atendimento Grade de atendimento Capacidade Transportadoras Veículos …" at bounding box center [213, 92] width 427 height 184
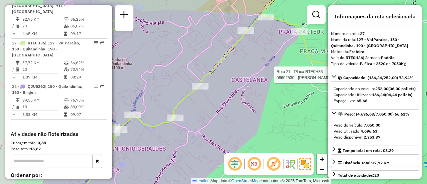
drag, startPoint x: 189, startPoint y: 67, endPoint x: 275, endPoint y: 57, distance: 86.3
click at [275, 57] on div "Rota 27 - Placa RTE0H36 08602530 - MARCIO DE FREITAS VA Janela de atendimento G…" at bounding box center [213, 92] width 427 height 184
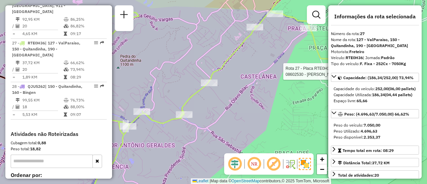
drag, startPoint x: 175, startPoint y: 130, endPoint x: 280, endPoint y: 97, distance: 109.5
click at [280, 97] on div "Rota 27 - Placa RTE0H36 08602530 - MARCIO DE FREITAS VA Janela de atendimento G…" at bounding box center [213, 92] width 427 height 184
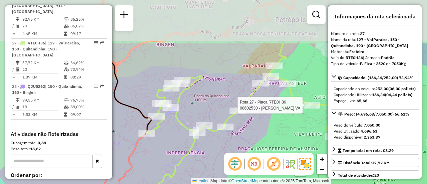
drag, startPoint x: 230, startPoint y: 39, endPoint x: 206, endPoint y: 98, distance: 63.3
click at [206, 98] on div "Rota 27 - Placa RTE0H36 08602530 - MARCIO DE FREITAS VA Janela de atendimento G…" at bounding box center [213, 92] width 427 height 184
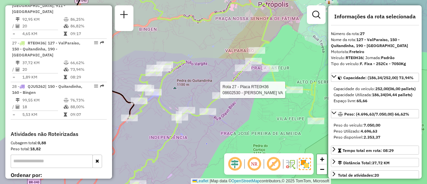
drag, startPoint x: 217, startPoint y: 106, endPoint x: 198, endPoint y: 87, distance: 26.7
click at [198, 87] on div "Rota 27 - Placa RTE0H36 08602530 - MARCIO DE FREITAS VA Janela de atendimento G…" at bounding box center [213, 92] width 427 height 184
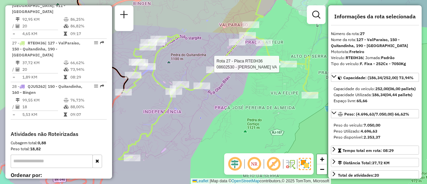
click at [191, 98] on div "Rota 27 - Placa RTE0H36 08602530 - MARCIO DE FREITAS VA Janela de atendimento G…" at bounding box center [213, 92] width 427 height 184
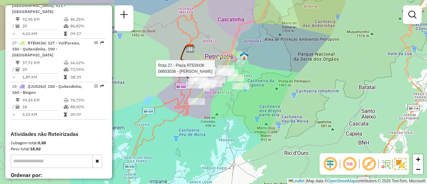
select select "**********"
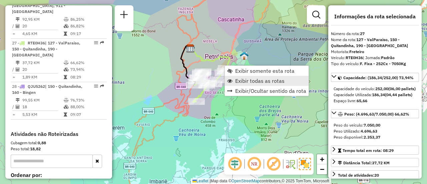
click at [241, 78] on span "Exibir todas as rotas" at bounding box center [259, 80] width 49 height 5
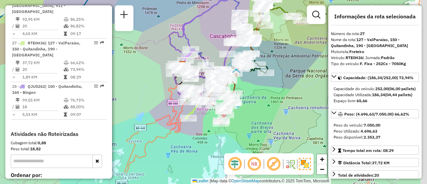
drag, startPoint x: 258, startPoint y: 72, endPoint x: 246, endPoint y: 93, distance: 23.9
click at [248, 94] on div "Janela de atendimento Grade de atendimento Capacidade Transportadoras Veículos …" at bounding box center [213, 92] width 427 height 184
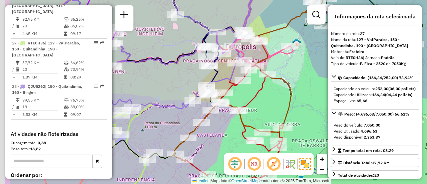
drag, startPoint x: 213, startPoint y: 112, endPoint x: 262, endPoint y: 101, distance: 50.1
click at [262, 101] on div "Janela de atendimento Grade de atendimento Capacidade Transportadoras Veículos …" at bounding box center [213, 92] width 427 height 184
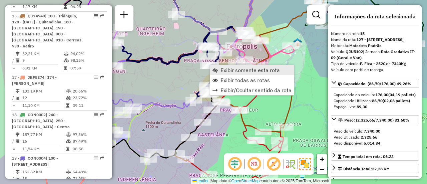
scroll to position [773, 0]
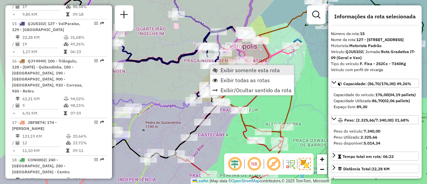
click at [214, 68] on span "Exibir somente esta rota" at bounding box center [214, 69] width 5 height 5
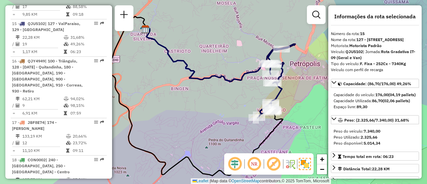
drag, startPoint x: 222, startPoint y: 96, endPoint x: 206, endPoint y: 97, distance: 16.0
click at [206, 97] on div "Janela de atendimento Grade de atendimento Capacidade Transportadoras Veículos …" at bounding box center [213, 92] width 427 height 184
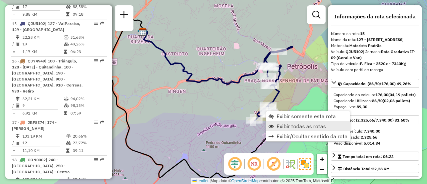
click at [285, 123] on span "Exibir todas as rotas" at bounding box center [301, 125] width 49 height 5
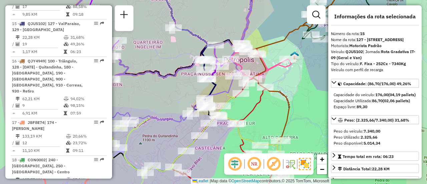
drag, startPoint x: 291, startPoint y: 97, endPoint x: 224, endPoint y: 89, distance: 66.8
click at [224, 89] on icon at bounding box center [151, 66] width 221 height 182
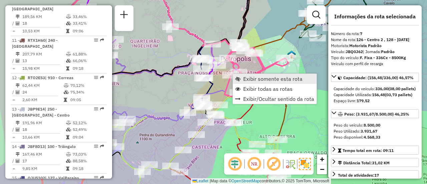
scroll to position [493, 0]
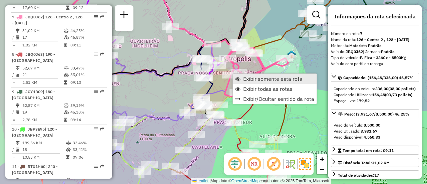
click at [242, 77] on link "Exibir somente esta rota" at bounding box center [275, 79] width 84 height 10
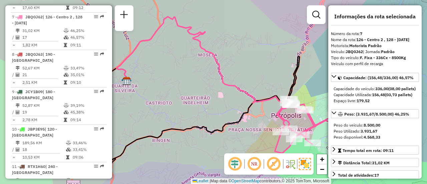
drag, startPoint x: 206, startPoint y: 82, endPoint x: 181, endPoint y: 66, distance: 29.5
click at [181, 66] on icon at bounding box center [227, 72] width 222 height 110
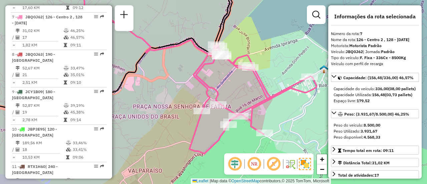
drag, startPoint x: 212, startPoint y: 78, endPoint x: 178, endPoint y: 66, distance: 36.1
click at [178, 66] on div "Janela de atendimento Grade de atendimento Capacidade Transportadoras Veículos …" at bounding box center [213, 92] width 427 height 184
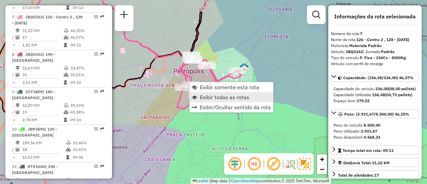
click at [202, 94] on span "Exibir todas as rotas" at bounding box center [224, 96] width 49 height 5
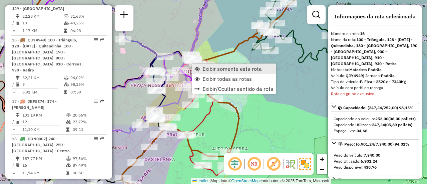
scroll to position [810, 0]
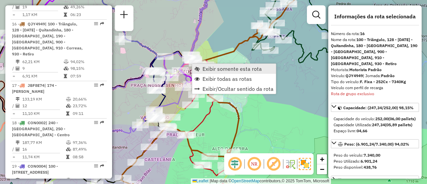
click at [203, 67] on span "Exibir somente esta rota" at bounding box center [231, 68] width 59 height 5
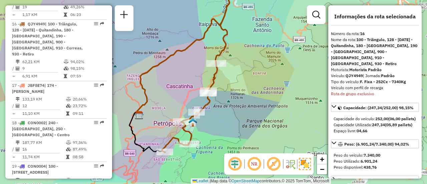
drag, startPoint x: 208, startPoint y: 81, endPoint x: 180, endPoint y: 61, distance: 34.7
click at [180, 61] on div "Janela de atendimento Grade de atendimento Capacidade Transportadoras Veículos …" at bounding box center [213, 92] width 427 height 184
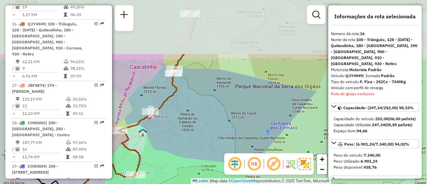
drag, startPoint x: 238, startPoint y: 69, endPoint x: 166, endPoint y: 122, distance: 89.6
click at [167, 122] on div "Janela de atendimento Grade de atendimento Capacidade Transportadoras Veículos …" at bounding box center [213, 92] width 427 height 184
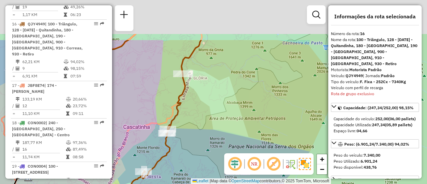
drag, startPoint x: 176, startPoint y: 80, endPoint x: 173, endPoint y: 140, distance: 60.1
click at [173, 136] on div at bounding box center [167, 133] width 17 height 7
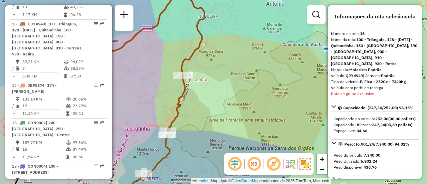
drag, startPoint x: 183, startPoint y: 141, endPoint x: 235, endPoint y: 89, distance: 73.6
click at [234, 88] on div "Janela de atendimento Grade de atendimento Capacidade Transportadoras Veículos …" at bounding box center [213, 92] width 427 height 184
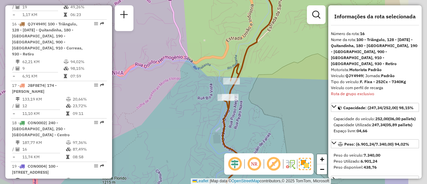
drag, startPoint x: 219, startPoint y: 94, endPoint x: 171, endPoint y: 77, distance: 51.6
click at [171, 78] on div "Janela de atendimento Grade de atendimento Capacidade Transportadoras Veículos …" at bounding box center [213, 92] width 427 height 184
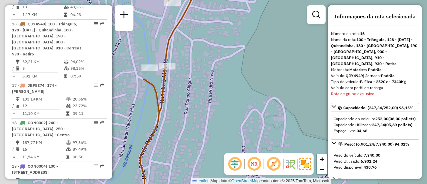
drag, startPoint x: 195, startPoint y: 90, endPoint x: 212, endPoint y: 87, distance: 17.1
click at [212, 87] on div "Janela de atendimento Grade de atendimento Capacidade Transportadoras Veículos …" at bounding box center [213, 92] width 427 height 184
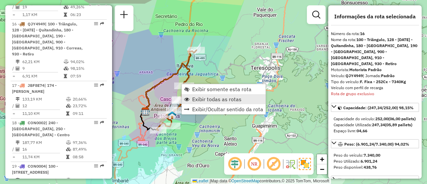
click at [199, 99] on span "Exibir todas as rotas" at bounding box center [216, 98] width 49 height 5
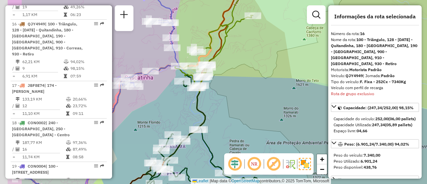
drag, startPoint x: 183, startPoint y: 100, endPoint x: 231, endPoint y: 94, distance: 48.5
click at [231, 94] on div "Janela de atendimento Grade de atendimento Capacidade Transportadoras Veículos …" at bounding box center [213, 92] width 427 height 184
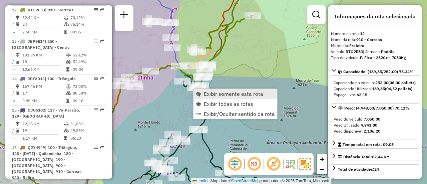
scroll to position [673, 0]
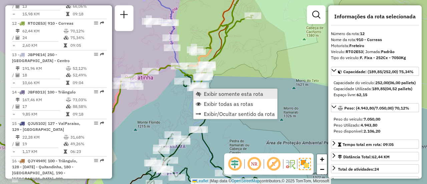
click at [200, 92] on span "Exibir somente esta rota" at bounding box center [198, 93] width 5 height 5
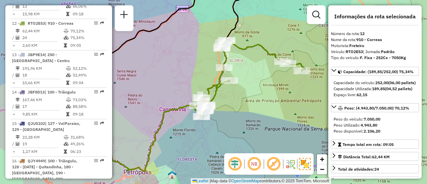
drag, startPoint x: 246, startPoint y: 121, endPoint x: 229, endPoint y: 106, distance: 22.9
click at [229, 106] on div "Janela de atendimento Grade de atendimento Capacidade Transportadoras Veículos …" at bounding box center [213, 92] width 427 height 184
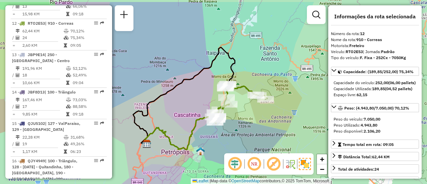
drag, startPoint x: 268, startPoint y: 85, endPoint x: 231, endPoint y: 100, distance: 39.8
click at [241, 105] on div "Janela de atendimento Grade de atendimento Capacidade Transportadoras Veículos …" at bounding box center [213, 92] width 427 height 184
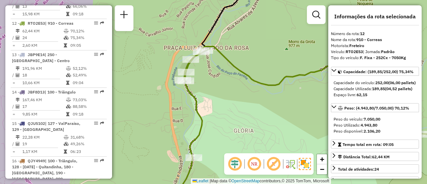
drag, startPoint x: 245, startPoint y: 77, endPoint x: 206, endPoint y: 74, distance: 39.5
click at [206, 74] on div "Rota 12 - Placa RTO2E53 08630317 - BAR DO SOCIETY A. J. Janela de atendimento G…" at bounding box center [213, 92] width 427 height 184
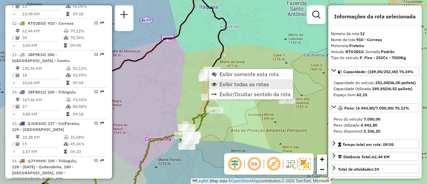
click at [223, 84] on span "Exibir todas as rotas" at bounding box center [243, 83] width 49 height 5
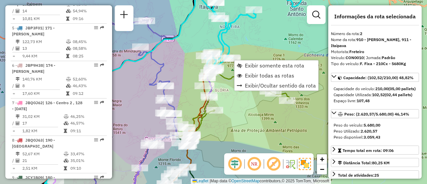
scroll to position [319, 0]
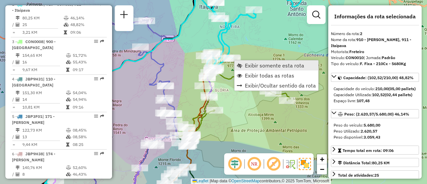
click at [242, 65] on span "Exibir somente esta rota" at bounding box center [239, 65] width 5 height 5
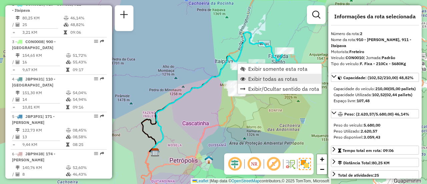
click at [253, 78] on span "Exibir todas as rotas" at bounding box center [272, 78] width 49 height 5
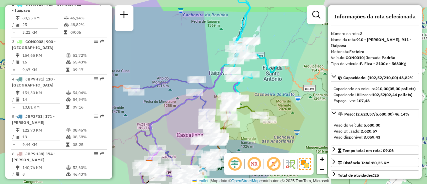
drag, startPoint x: 270, startPoint y: 83, endPoint x: 233, endPoint y: 88, distance: 37.7
click at [247, 103] on div "Janela de atendimento Grade de atendimento Capacidade Transportadoras Veículos …" at bounding box center [213, 92] width 427 height 184
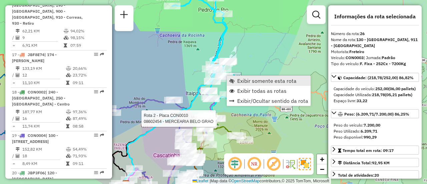
scroll to position [1188, 0]
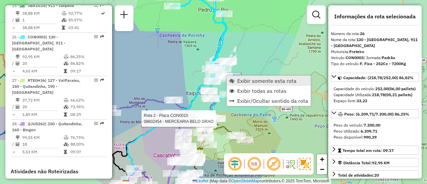
click at [237, 83] on span "Exibir somente esta rota" at bounding box center [266, 80] width 59 height 5
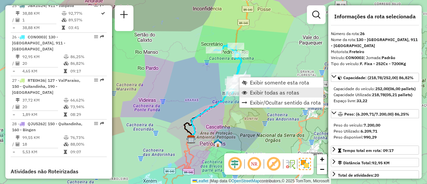
click at [248, 87] on link "Exibir todas as rotas" at bounding box center [282, 92] width 84 height 10
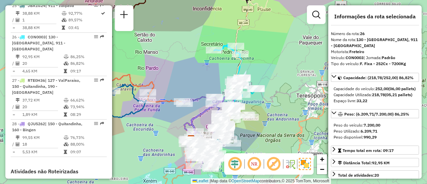
click at [252, 91] on span "Exibir todas as rotas" at bounding box center [274, 92] width 49 height 5
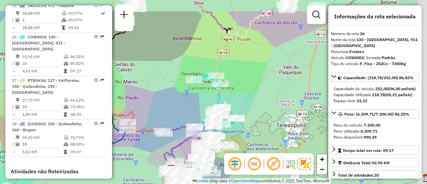
drag, startPoint x: 256, startPoint y: 80, endPoint x: 195, endPoint y: 109, distance: 67.4
click at [198, 122] on div "Janela de atendimento Grade de atendimento Capacidade Transportadoras Veículos …" at bounding box center [213, 92] width 427 height 184
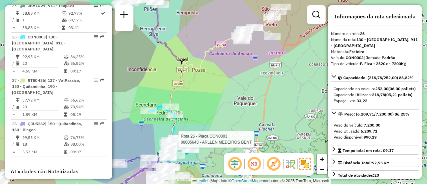
drag, startPoint x: 240, startPoint y: 58, endPoint x: 180, endPoint y: 104, distance: 75.4
click at [180, 104] on div "Rota 26 - Placa CON0003 08605643 - ARLLEN MEDEIROS BENT Janela de atendimento G…" at bounding box center [213, 92] width 427 height 184
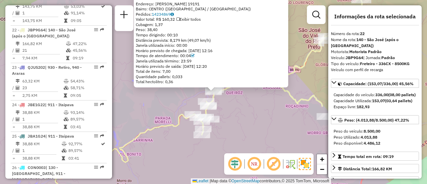
scroll to position [1051, 0]
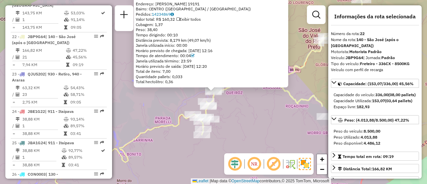
click at [255, 120] on div "08610923 - DISTRIBUIDORA DO LEO Endereço: ESTRADA SILVEIRA DA MOTTA 19191 Bairr…" at bounding box center [213, 92] width 427 height 184
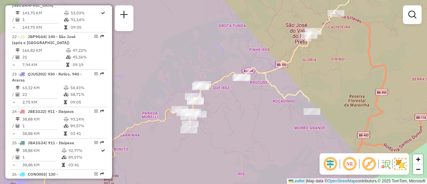
drag, startPoint x: 282, startPoint y: 101, endPoint x: 283, endPoint y: 76, distance: 24.7
click at [288, 76] on div "Janela de atendimento Grade de atendimento Capacidade Transportadoras Veículos …" at bounding box center [213, 92] width 427 height 184
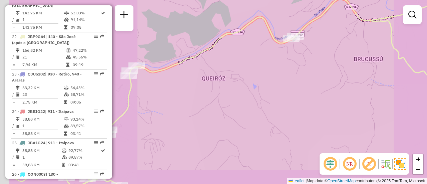
drag, startPoint x: 171, startPoint y: 76, endPoint x: 251, endPoint y: 71, distance: 79.6
click at [255, 70] on div "Janela de atendimento Grade de atendimento Capacidade Transportadoras Veículos …" at bounding box center [213, 92] width 427 height 184
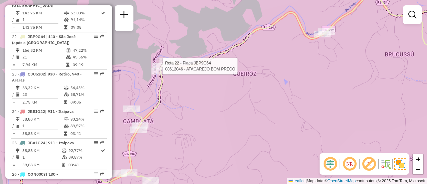
select select "**********"
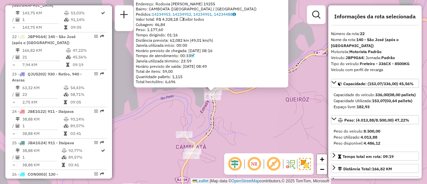
drag, startPoint x: 180, startPoint y: 35, endPoint x: 168, endPoint y: 36, distance: 12.4
click at [168, 36] on div "Tempo dirigindo: 01:16" at bounding box center [211, 34] width 150 height 5
click at [170, 106] on div "08612046 - ATACAREJO BOM PRECO Endereço: Rodovia Bianor Esteves 19255 Bairro: C…" at bounding box center [213, 92] width 427 height 184
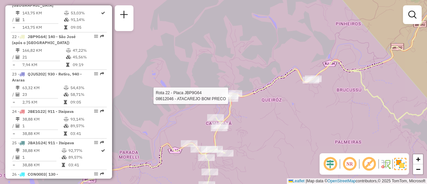
select select "**********"
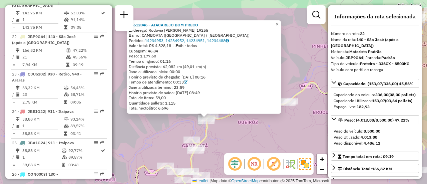
drag, startPoint x: 261, startPoint y: 115, endPoint x: 255, endPoint y: 138, distance: 24.2
click at [254, 140] on div "08612046 - ATACAREJO BOM PRECO Endereço: Rodovia Bianor Esteves 19255 Bairro: C…" at bounding box center [213, 92] width 427 height 184
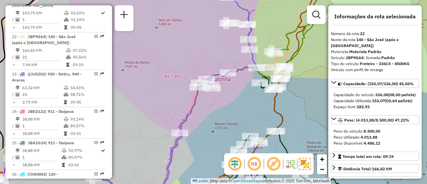
scroll to position [0, 0]
